Goal: Task Accomplishment & Management: Manage account settings

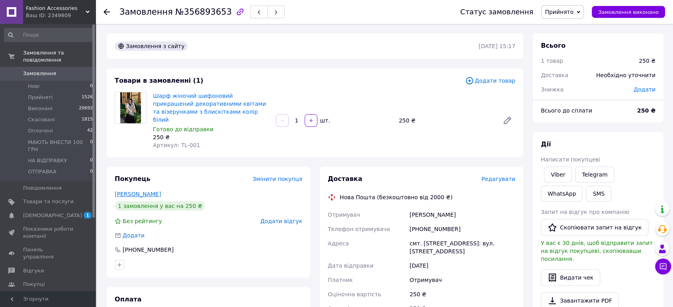
click at [146, 191] on link "Турко Наталія" at bounding box center [138, 194] width 46 height 6
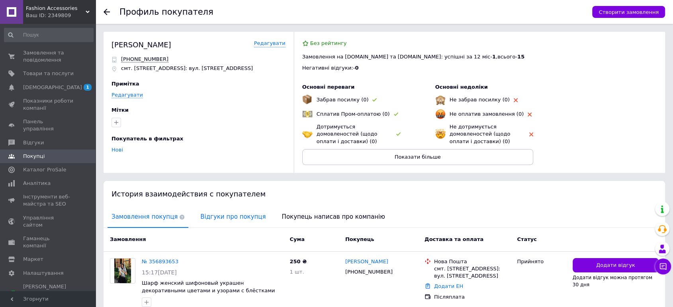
click at [214, 217] on span "Відгуки про покупця" at bounding box center [232, 217] width 73 height 20
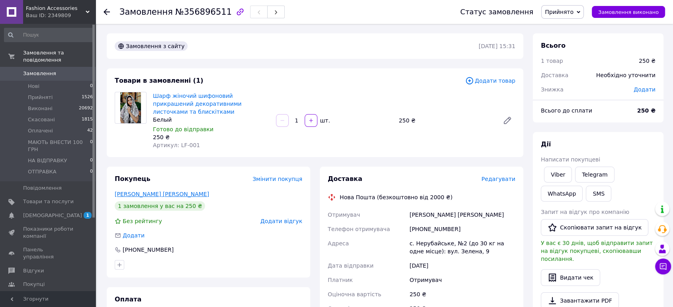
click at [118, 191] on link "Кушмаунса Ольга" at bounding box center [162, 194] width 94 height 6
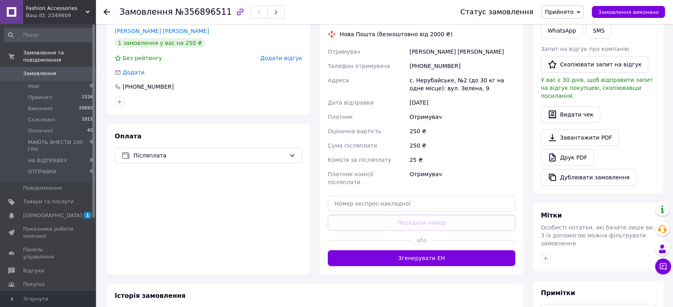
scroll to position [221, 0]
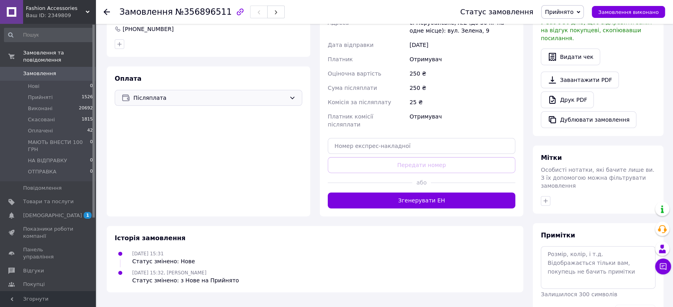
click at [160, 90] on div "Післяплата" at bounding box center [209, 98] width 188 height 16
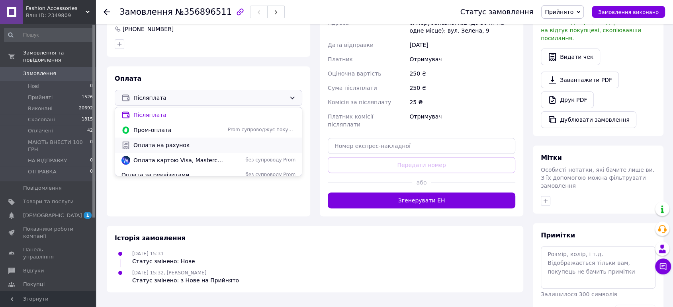
click at [145, 141] on span "Оплата на рахунок" at bounding box center [214, 145] width 162 height 8
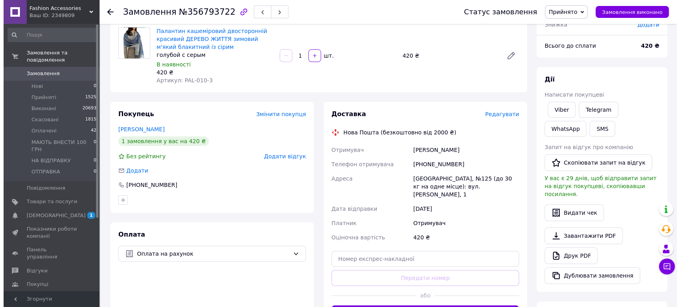
scroll to position [88, 0]
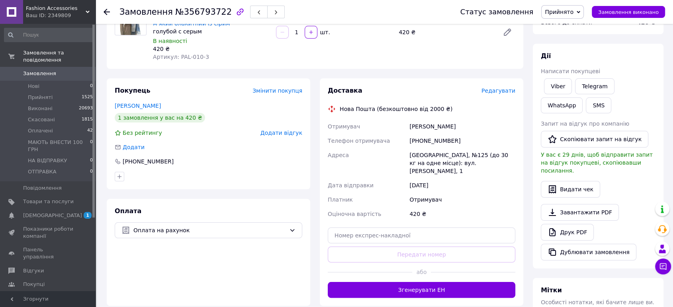
click at [499, 91] on span "Редагувати" at bounding box center [499, 91] width 34 height 6
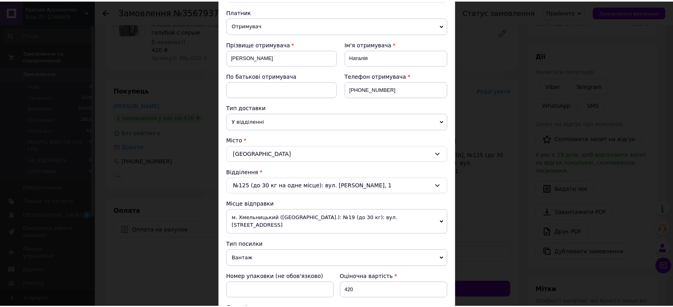
scroll to position [234, 0]
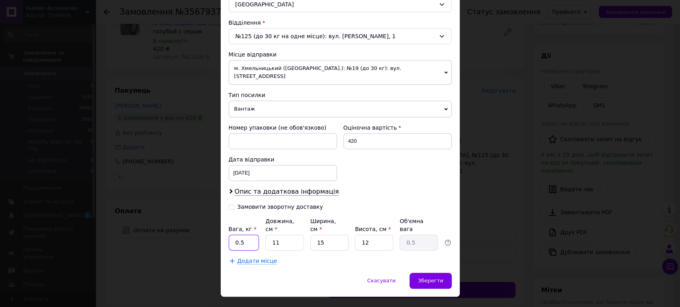
click at [246, 235] on input "0.5" at bounding box center [244, 243] width 31 height 16
type input "1"
click at [334, 249] on div "Спосіб доставки Нова Пошта (безкоштовно від 2000 ₴) Платник Отримувач Відправни…" at bounding box center [340, 45] width 239 height 455
click at [437, 273] on div "Зберегти" at bounding box center [430, 281] width 42 height 16
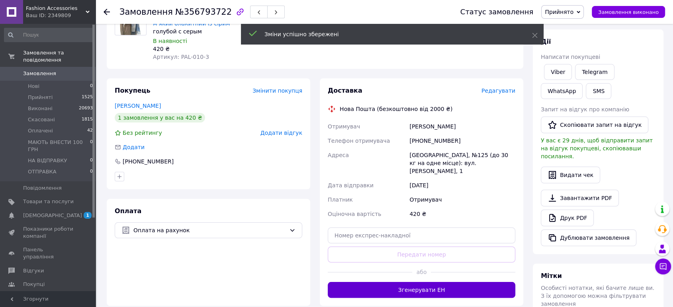
click at [423, 282] on button "Згенерувати ЕН" at bounding box center [422, 290] width 188 height 16
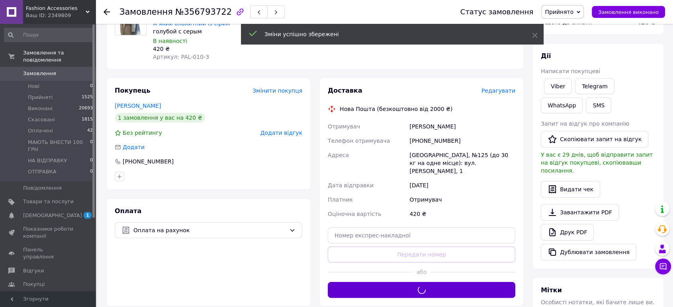
scroll to position [44, 0]
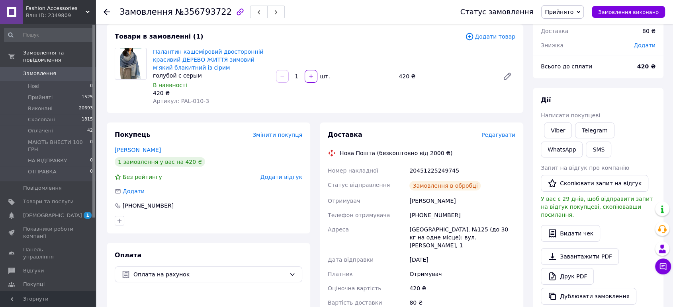
click at [433, 171] on div "20451225249745" at bounding box center [462, 171] width 109 height 14
copy div "20451225249745"
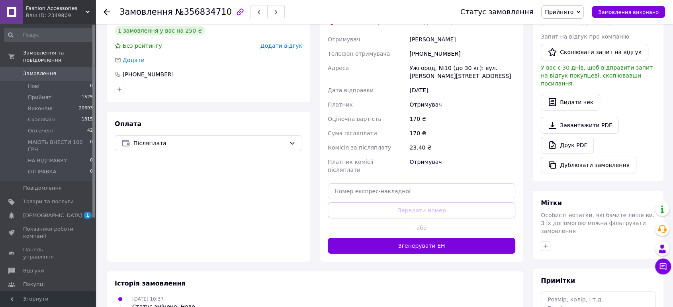
scroll to position [177, 0]
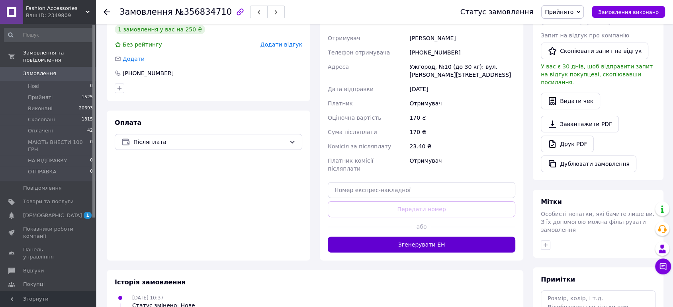
click at [405, 237] on button "Згенерувати ЕН" at bounding box center [422, 245] width 188 height 16
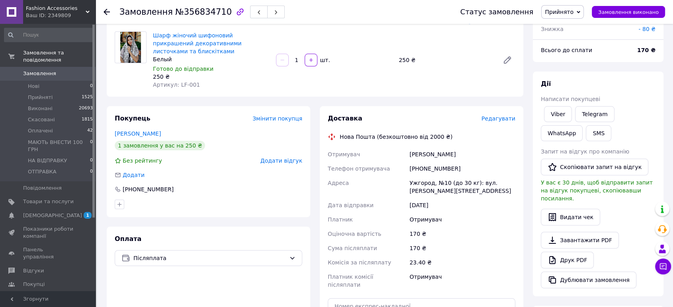
scroll to position [44, 0]
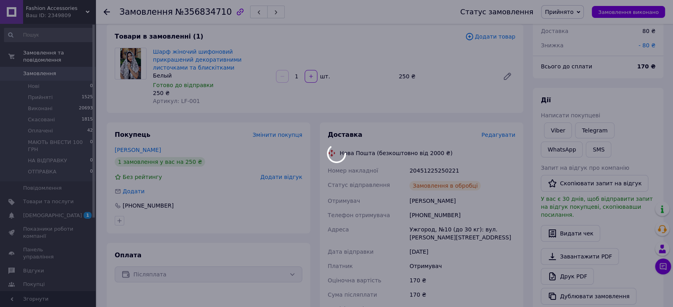
click at [435, 160] on div at bounding box center [336, 153] width 673 height 307
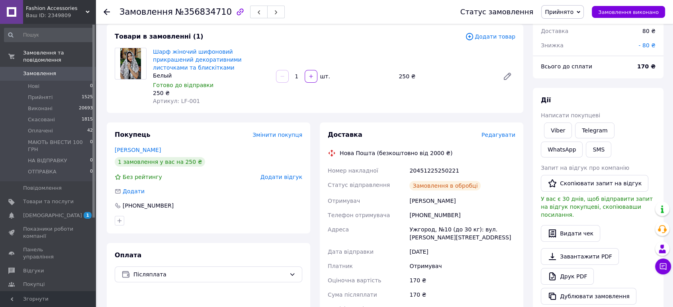
click at [435, 164] on div "20451225250221" at bounding box center [462, 171] width 109 height 14
copy div "20451225250221"
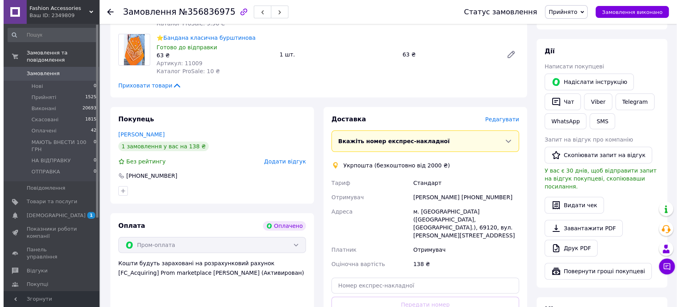
scroll to position [133, 0]
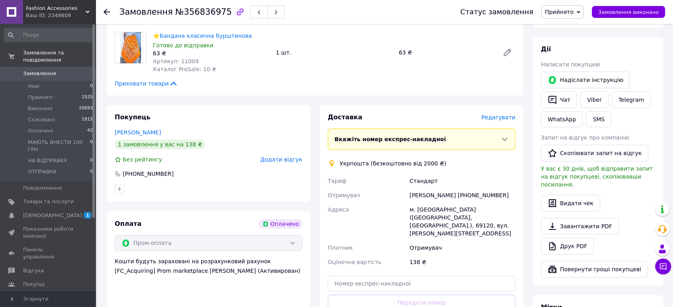
click at [515, 117] on span "Редагувати" at bounding box center [499, 117] width 34 height 6
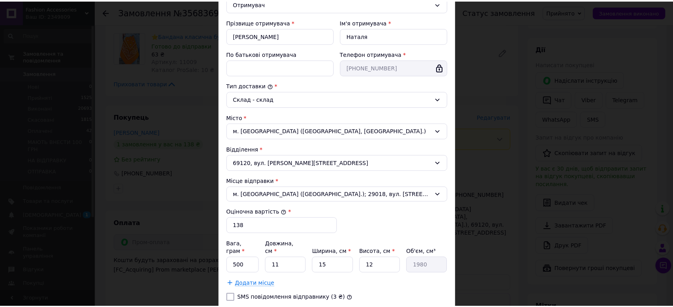
scroll to position [189, 0]
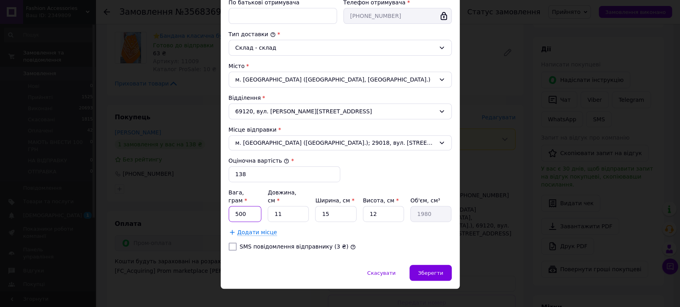
click at [242, 206] on input "500" at bounding box center [245, 214] width 33 height 16
type input "100"
click at [390, 206] on input "12" at bounding box center [383, 214] width 41 height 16
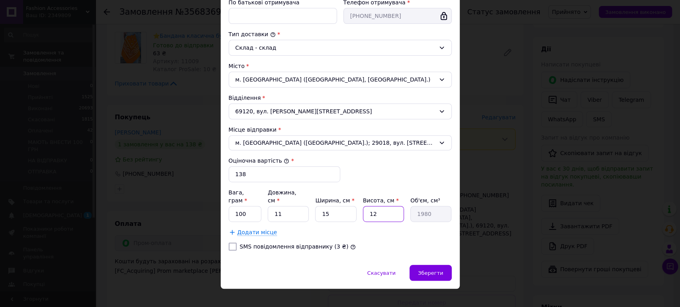
type input "1"
type input "165"
click at [385, 206] on input "1" at bounding box center [383, 214] width 41 height 16
type input "1"
click at [305, 265] on div "Скасувати   Зберегти" at bounding box center [340, 277] width 239 height 24
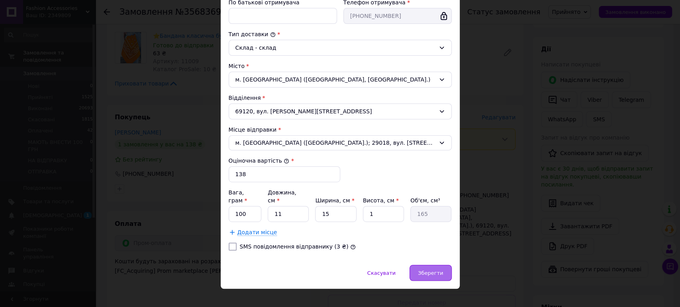
click at [431, 270] on span "Зберегти" at bounding box center [430, 273] width 25 height 6
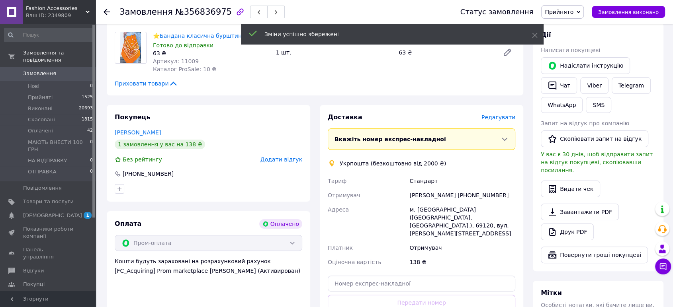
scroll to position [177, 0]
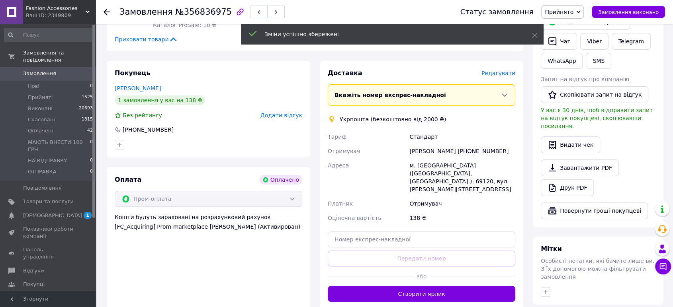
click at [462, 296] on div "Доставка Редагувати Вкажіть номер експрес-накладної Обов'язково введіть номер е…" at bounding box center [422, 185] width 204 height 249
click at [462, 292] on button "Створити ярлик" at bounding box center [422, 294] width 188 height 16
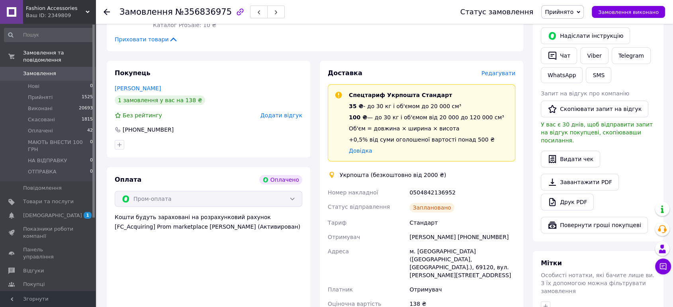
click at [437, 190] on div "0504842136952" at bounding box center [462, 193] width 109 height 14
copy div "0504842136952"
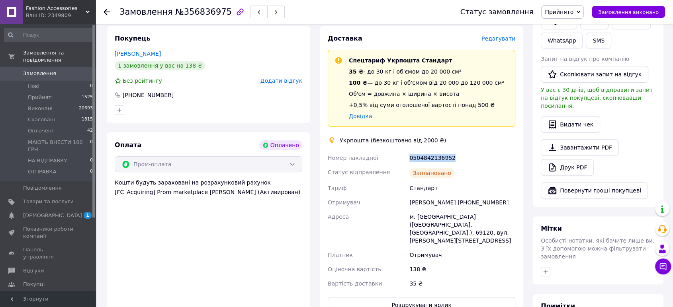
scroll to position [265, 0]
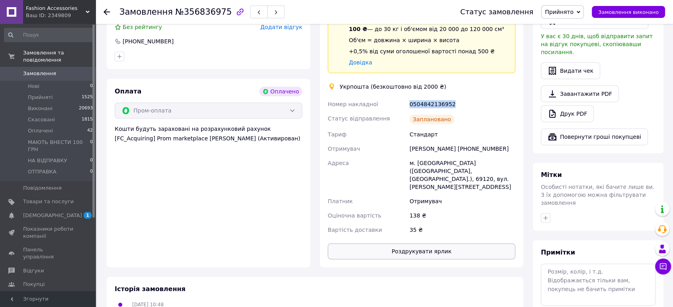
click at [426, 249] on button "Роздрукувати ярлик" at bounding box center [422, 252] width 188 height 16
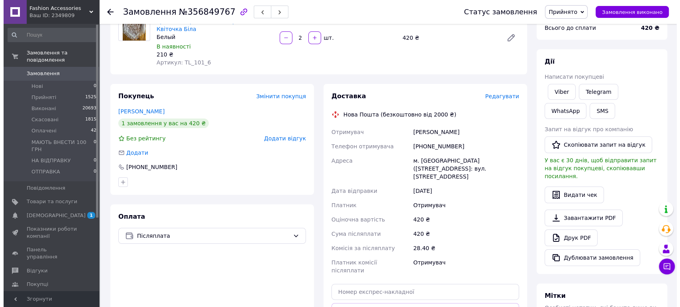
scroll to position [88, 0]
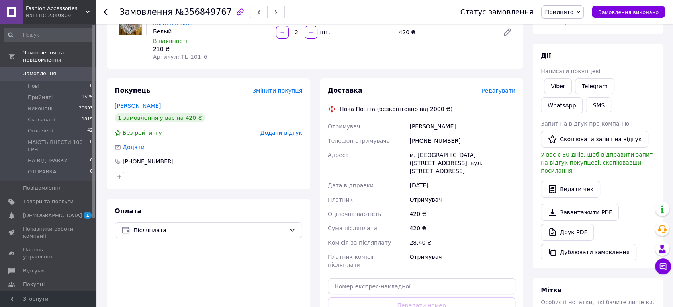
click at [506, 88] on span "Редагувати" at bounding box center [499, 91] width 34 height 6
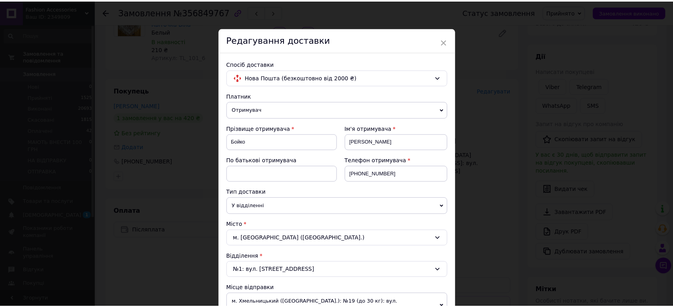
scroll to position [299, 0]
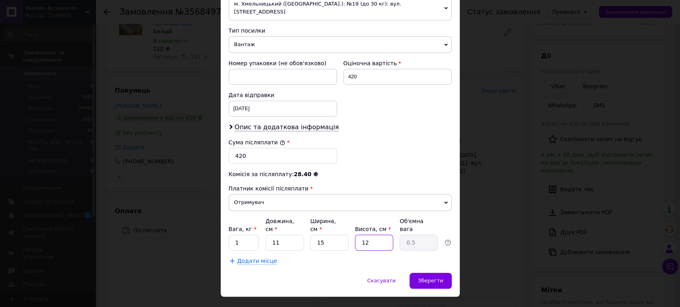
click at [361, 235] on input "12" at bounding box center [374, 243] width 38 height 16
type input "2"
type input "0.1"
type input "2"
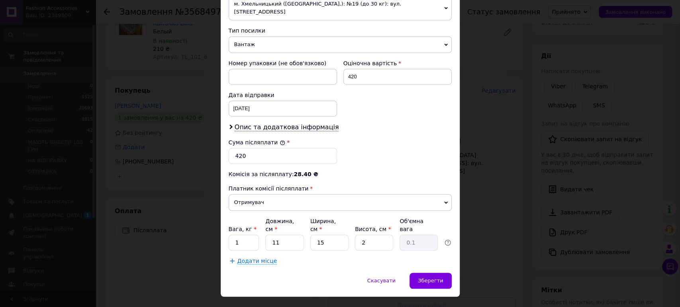
click at [321, 254] on div "Спосіб доставки Нова Пошта (безкоштовно від 2000 ₴) Платник Отримувач Відправни…" at bounding box center [340, 13] width 239 height 520
click at [440, 278] on span "Зберегти" at bounding box center [430, 281] width 25 height 6
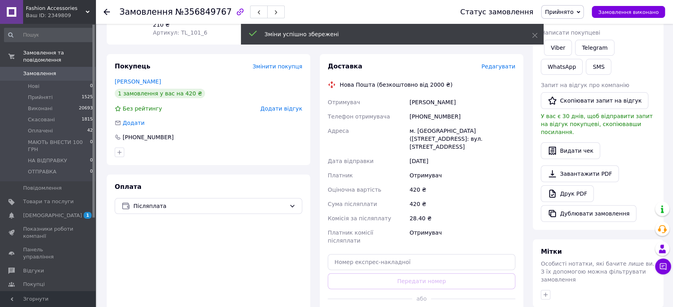
scroll to position [133, 0]
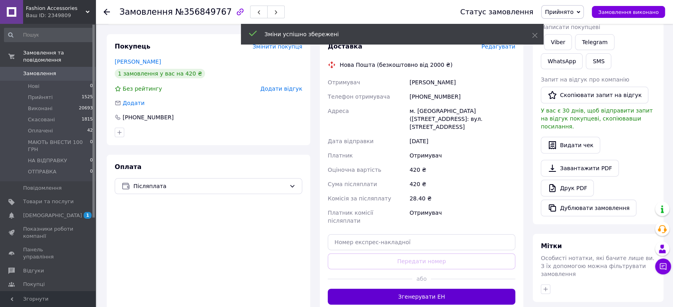
click at [403, 289] on button "Згенерувати ЕН" at bounding box center [422, 297] width 188 height 16
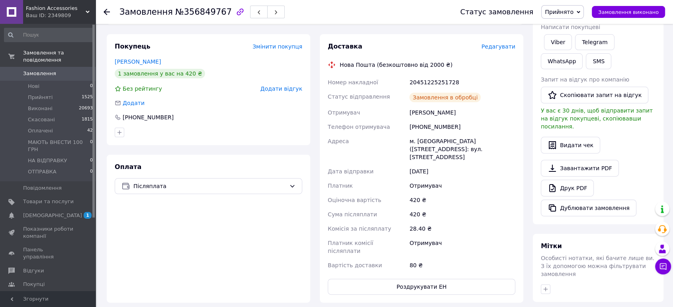
click at [440, 75] on div "20451225251728" at bounding box center [462, 82] width 109 height 14
copy div "20451225251728"
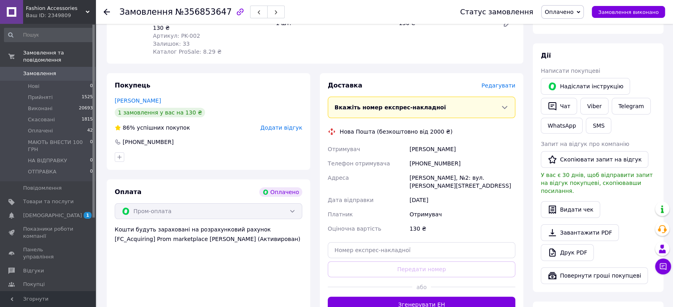
scroll to position [133, 0]
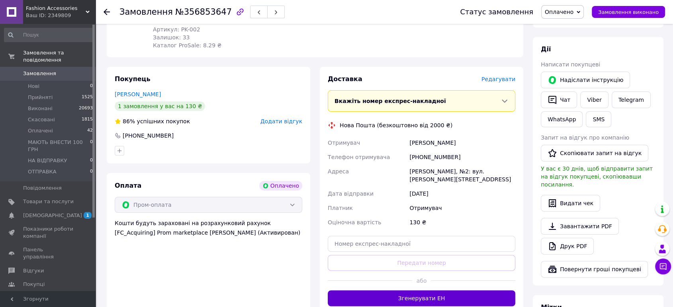
click at [380, 296] on button "Згенерувати ЕН" at bounding box center [422, 299] width 188 height 16
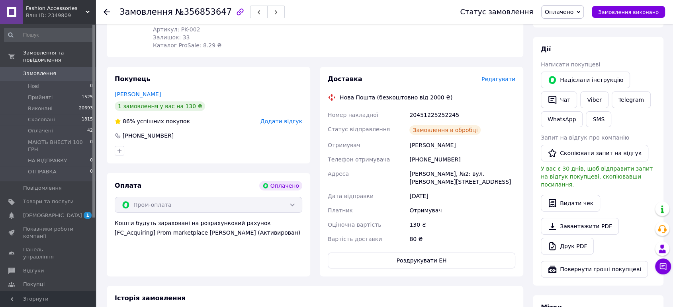
click at [437, 108] on div "20451225252245" at bounding box center [462, 115] width 109 height 14
copy div "20451225252245"
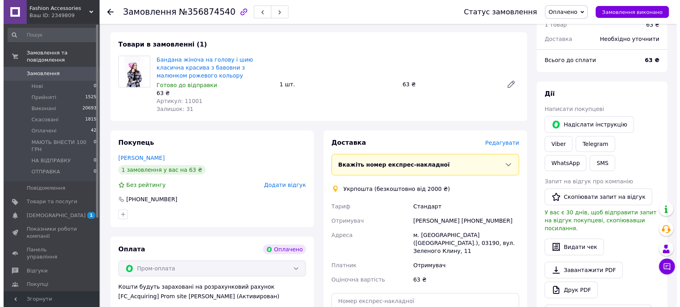
scroll to position [88, 0]
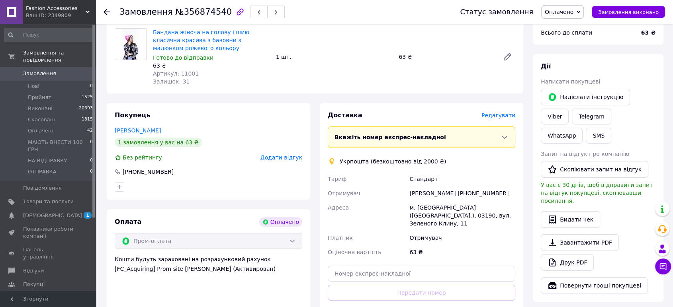
click at [491, 113] on span "Редагувати" at bounding box center [499, 115] width 34 height 6
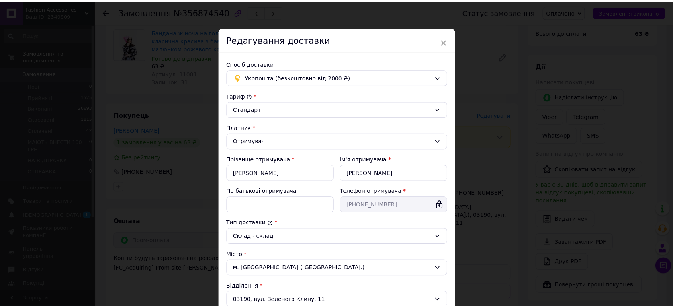
scroll to position [177, 0]
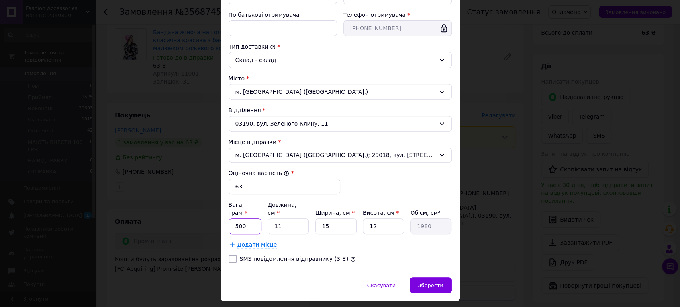
click at [235, 219] on input "500" at bounding box center [245, 227] width 33 height 16
type input "100"
click at [380, 219] on input "12" at bounding box center [383, 227] width 41 height 16
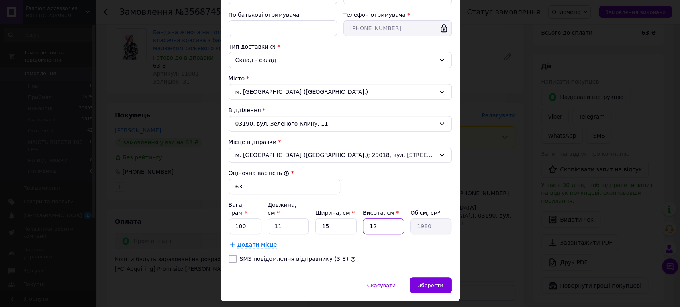
type input "1"
type input "165"
type input "1"
click at [368, 255] on div "SMS повідомлення відправнику (3 ₴)" at bounding box center [340, 259] width 226 height 8
click at [417, 278] on div "Зберегти" at bounding box center [430, 286] width 42 height 16
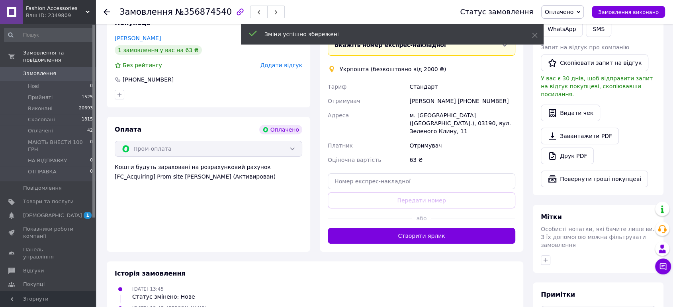
scroll to position [221, 0]
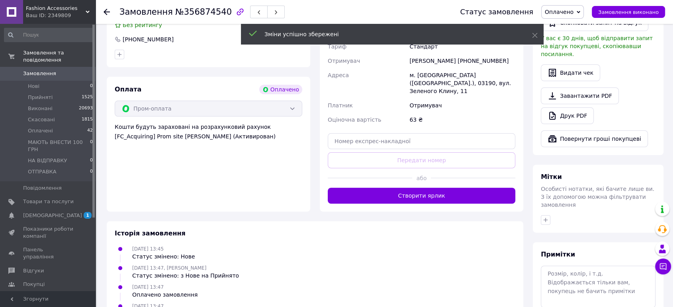
click at [429, 179] on div "Доставка Редагувати Вкажіть номер експрес-накладної Обов'язково введіть номер е…" at bounding box center [422, 90] width 188 height 225
click at [429, 188] on button "Створити ярлик" at bounding box center [422, 196] width 188 height 16
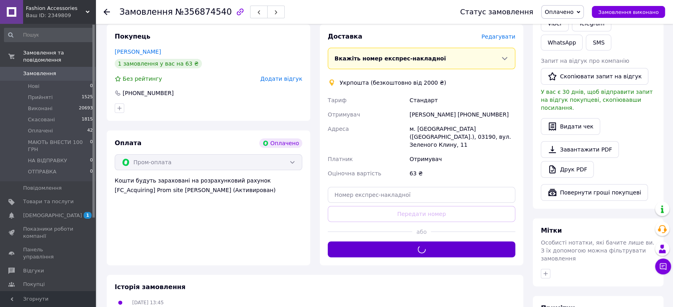
scroll to position [133, 0]
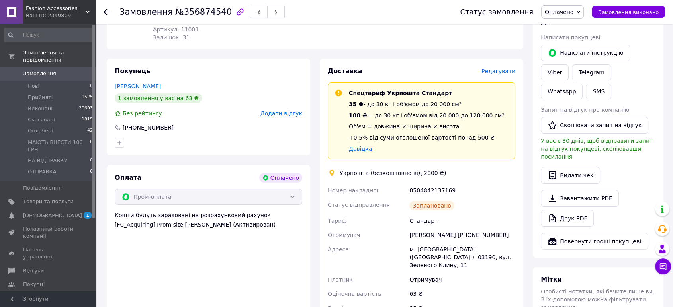
click at [440, 190] on div "0504842137169" at bounding box center [462, 191] width 109 height 14
copy div "0504842137169"
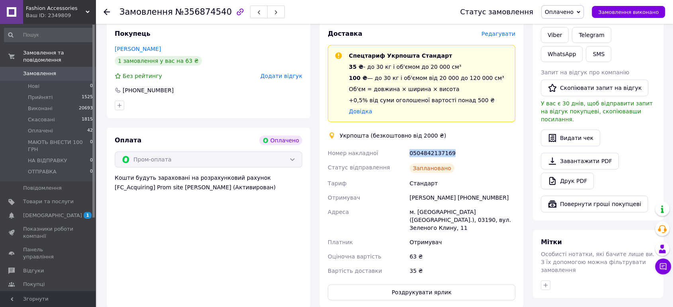
scroll to position [265, 0]
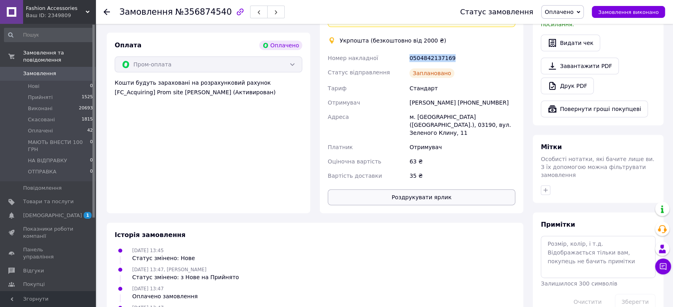
click at [426, 190] on button "Роздрукувати ярлик" at bounding box center [422, 198] width 188 height 16
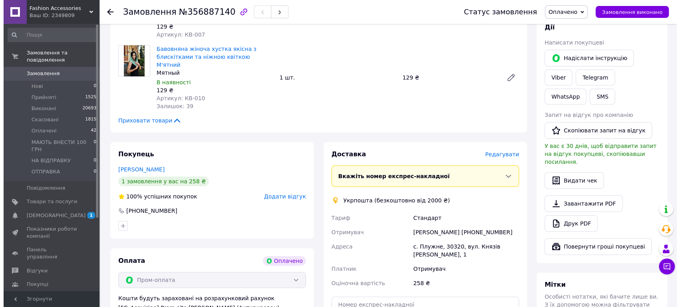
scroll to position [133, 0]
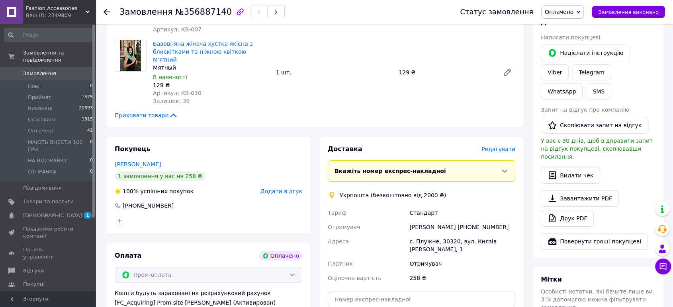
click at [492, 146] on span "Редагувати" at bounding box center [499, 149] width 34 height 6
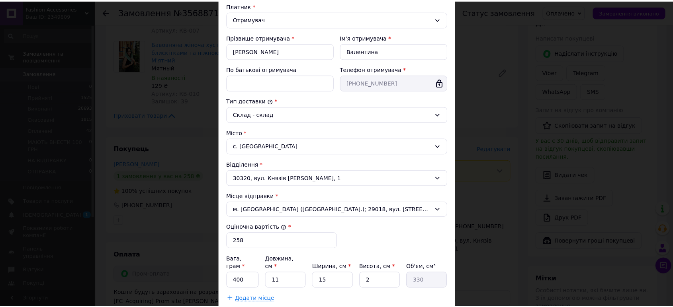
scroll to position [189, 0]
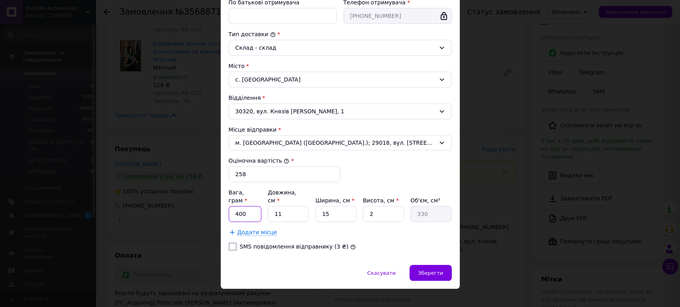
click at [240, 206] on input "400" at bounding box center [245, 214] width 33 height 16
type input "150"
click at [403, 168] on div "Тариф * Стандарт Платник * Отримувач Прізвище отримувача * Маленюк Ім'я отримув…" at bounding box center [340, 80] width 223 height 354
click at [423, 265] on div "Зберегти" at bounding box center [430, 273] width 42 height 16
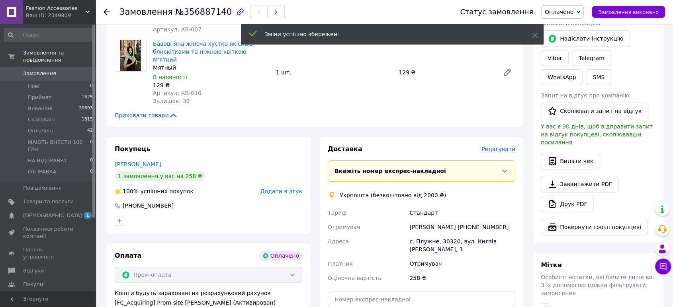
scroll to position [221, 0]
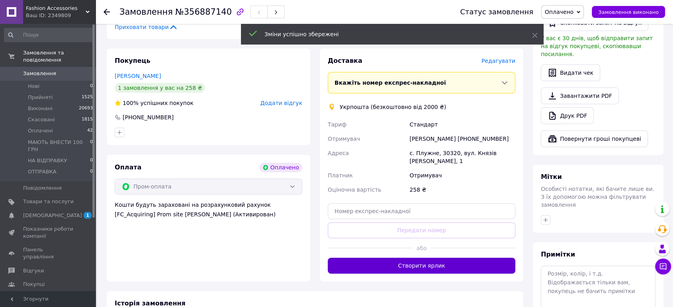
click at [419, 258] on button "Створити ярлик" at bounding box center [422, 266] width 188 height 16
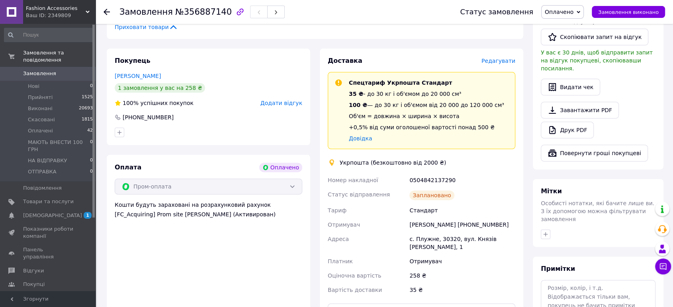
click at [439, 174] on div "0504842137290" at bounding box center [462, 180] width 109 height 14
copy div "0504842137290"
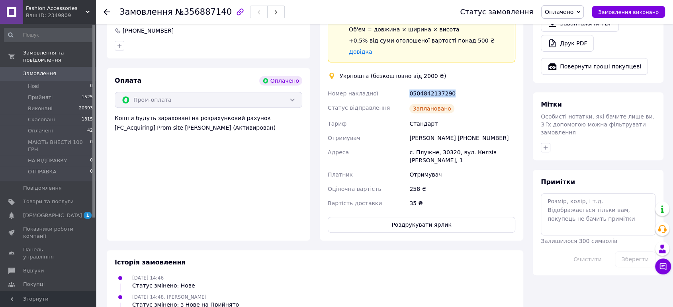
scroll to position [309, 0]
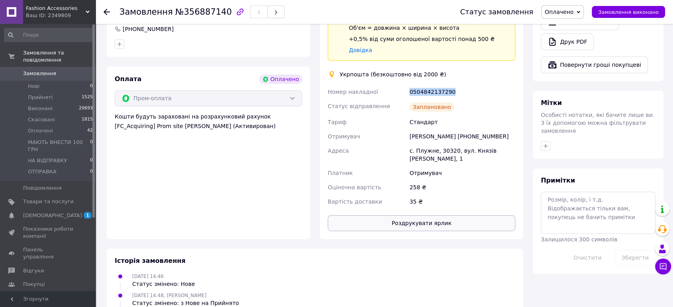
click at [435, 219] on button "Роздрукувати ярлик" at bounding box center [422, 223] width 188 height 16
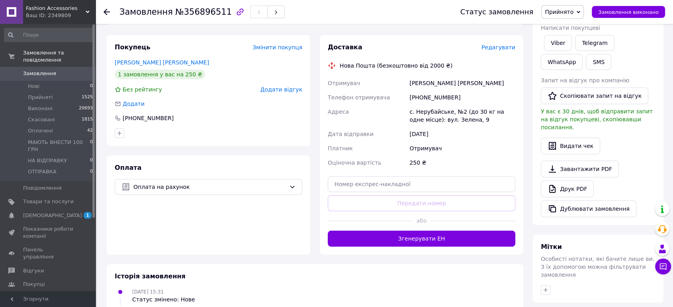
scroll to position [133, 0]
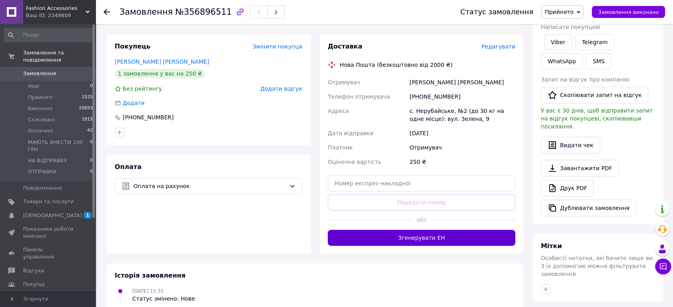
click at [448, 232] on button "Згенерувати ЕН" at bounding box center [422, 238] width 188 height 16
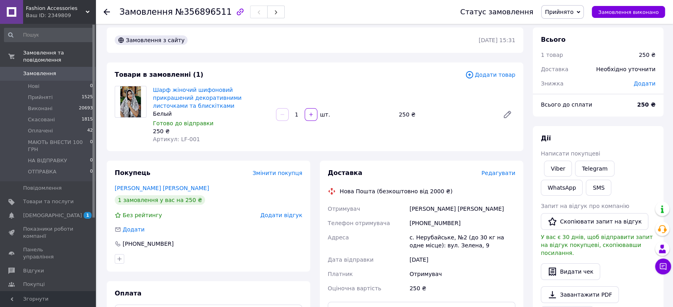
scroll to position [0, 0]
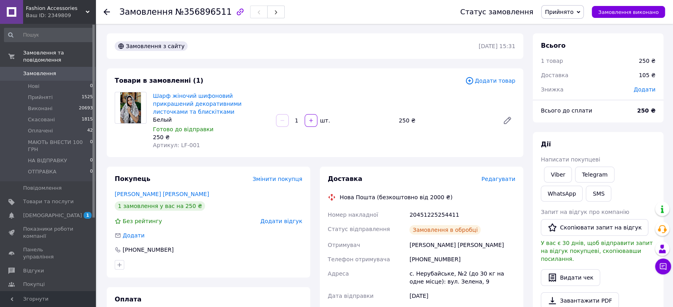
click at [435, 208] on div "20451225254411" at bounding box center [462, 215] width 109 height 14
copy div "20451225254411"
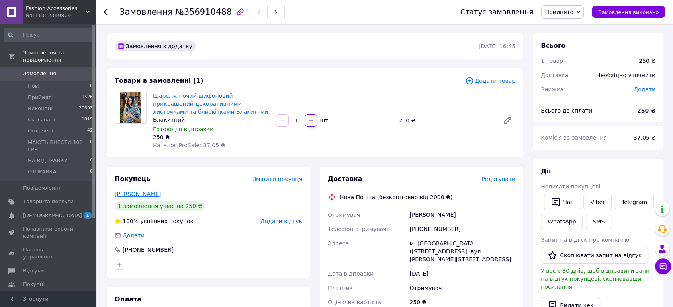
click at [133, 192] on link "[PERSON_NAME]" at bounding box center [138, 194] width 46 height 6
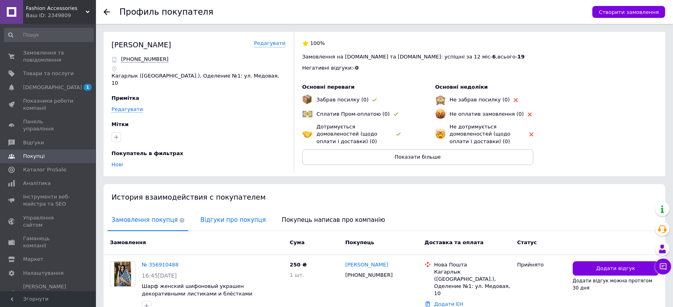
click at [213, 215] on span "Відгуки про покупця" at bounding box center [232, 220] width 73 height 20
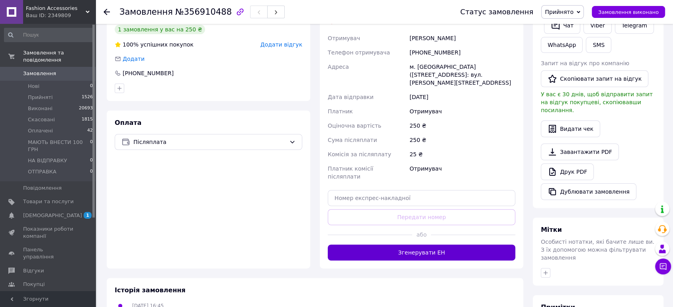
click at [397, 245] on button "Згенерувати ЕН" at bounding box center [422, 253] width 188 height 16
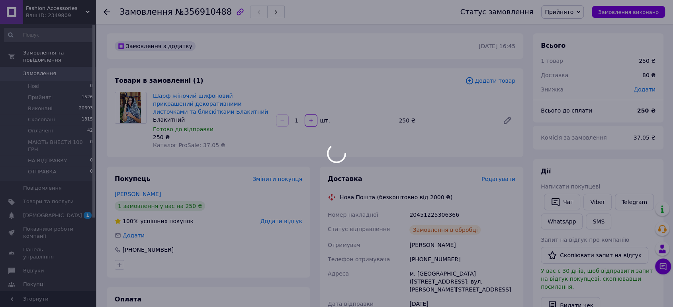
click at [423, 214] on div at bounding box center [336, 153] width 673 height 307
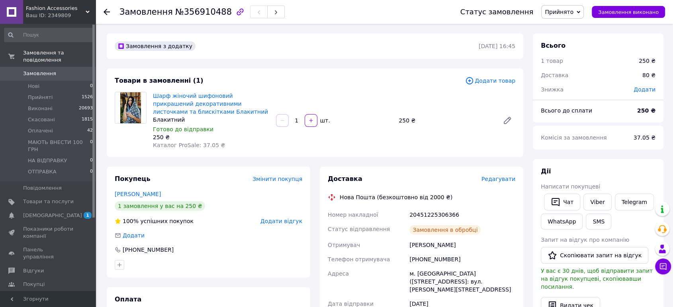
click at [423, 214] on div "20451225306366" at bounding box center [462, 215] width 109 height 14
copy div "20451225306366"
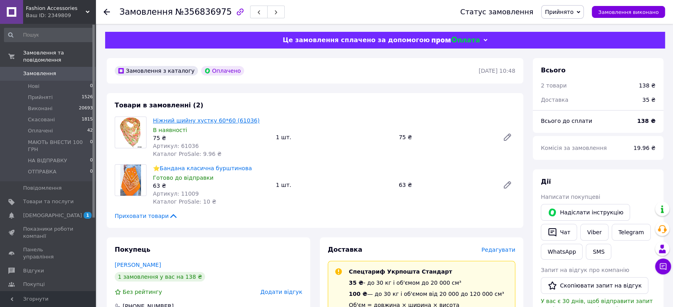
click at [177, 122] on link "Ніжний шийну хустку 60*60 (61036)" at bounding box center [206, 120] width 107 height 6
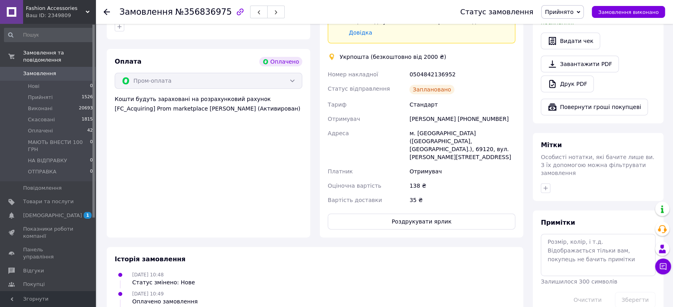
scroll to position [309, 0]
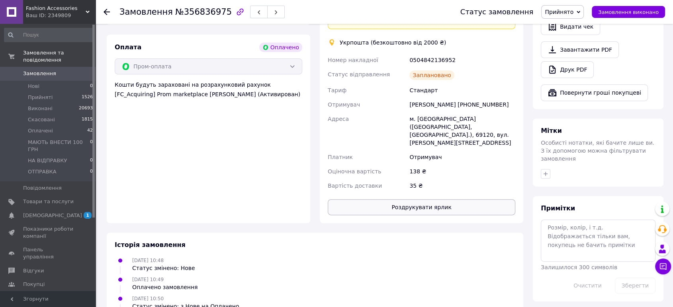
click at [444, 202] on button "Роздрукувати ярлик" at bounding box center [422, 208] width 188 height 16
